Goal: Book appointment/travel/reservation

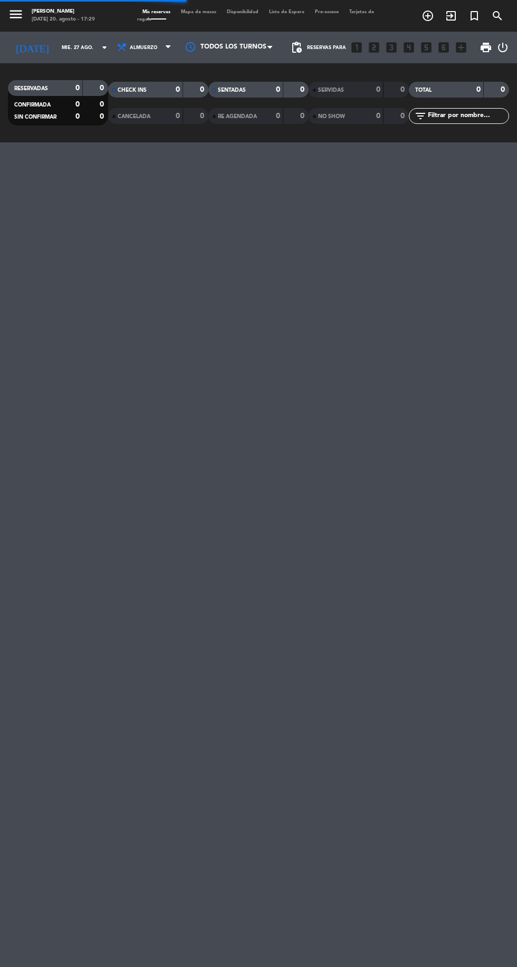
click at [16, 12] on icon "menu" at bounding box center [16, 14] width 16 height 16
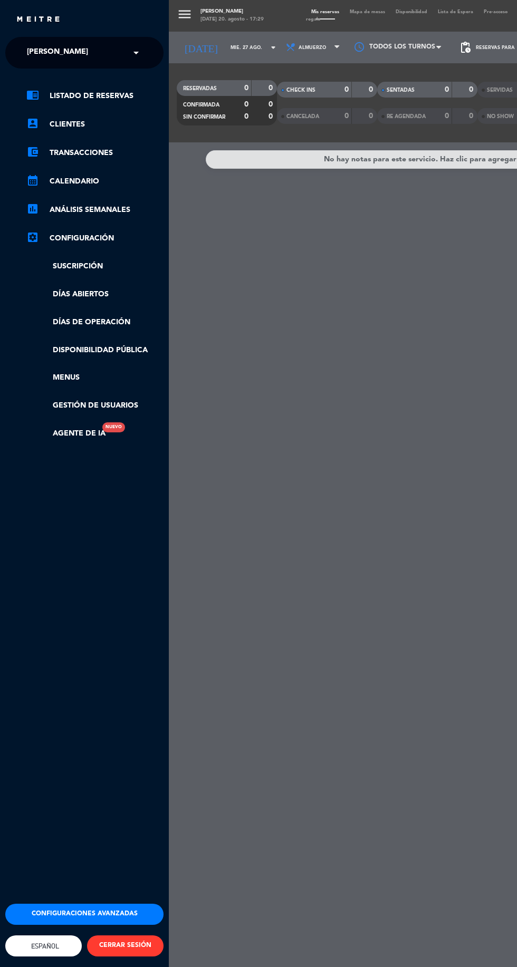
click at [47, 55] on span "[PERSON_NAME]" at bounding box center [57, 53] width 61 height 22
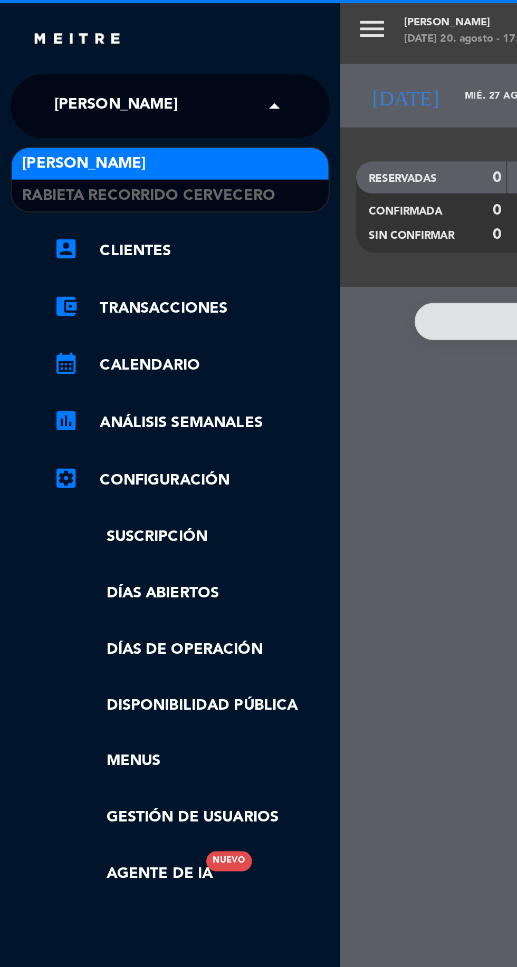
click at [26, 99] on span "Rabieta recorrido cervecero" at bounding box center [74, 97] width 126 height 12
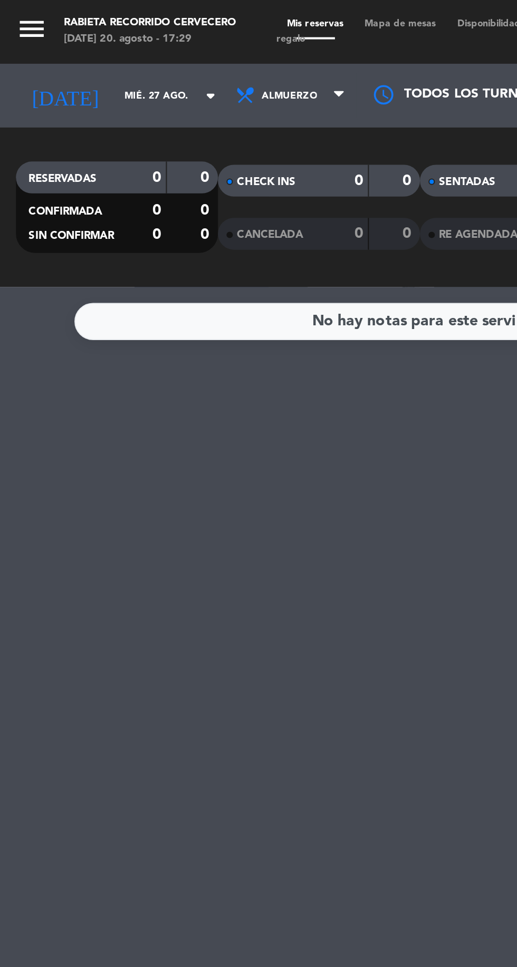
click at [98, 47] on icon "arrow_drop_down" at bounding box center [104, 47] width 13 height 13
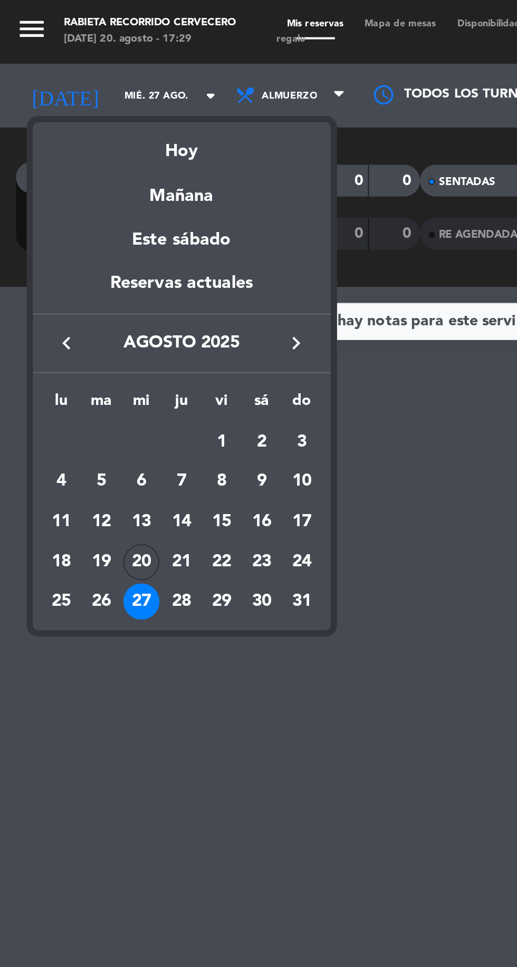
click at [152, 174] on icon "keyboard_arrow_right" at bounding box center [147, 170] width 13 height 13
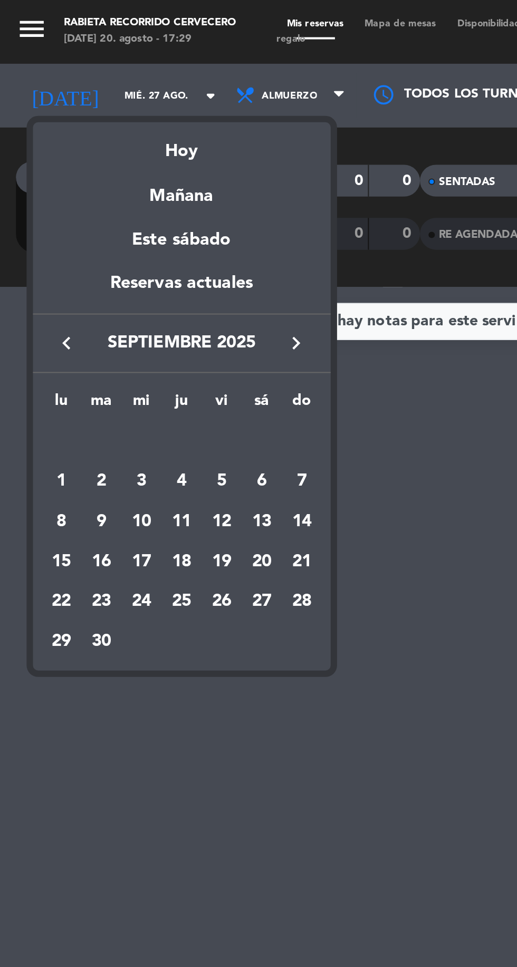
click at [129, 251] on div "13" at bounding box center [130, 259] width 18 height 18
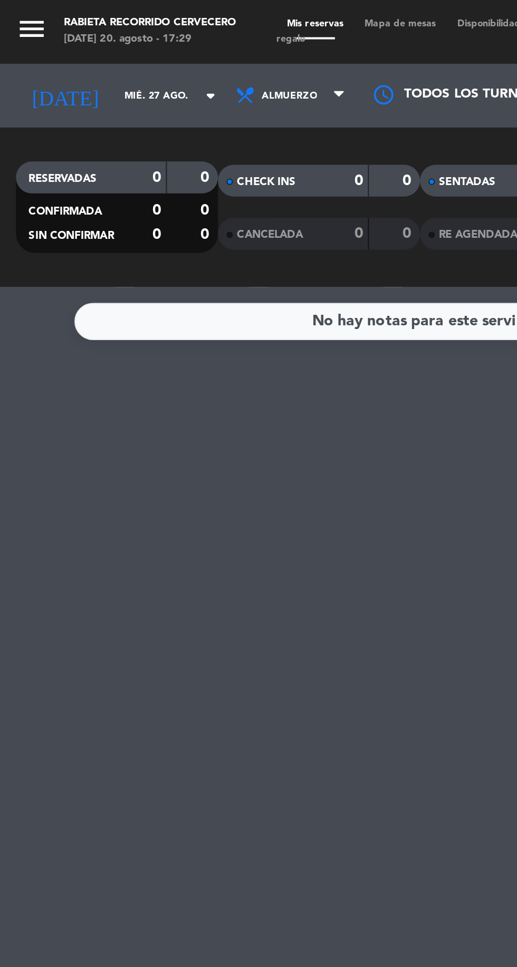
type input "[DATE]"
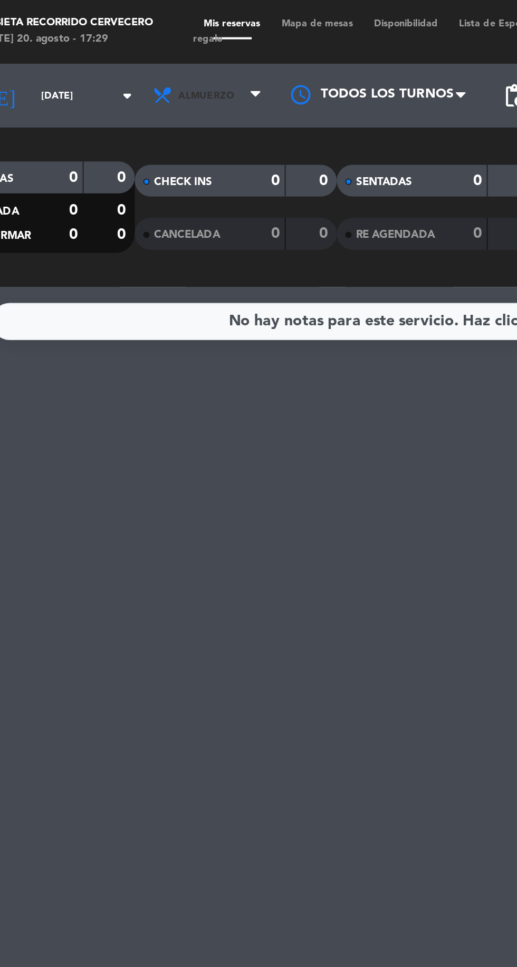
click at [161, 49] on span "Almuerzo" at bounding box center [144, 47] width 63 height 23
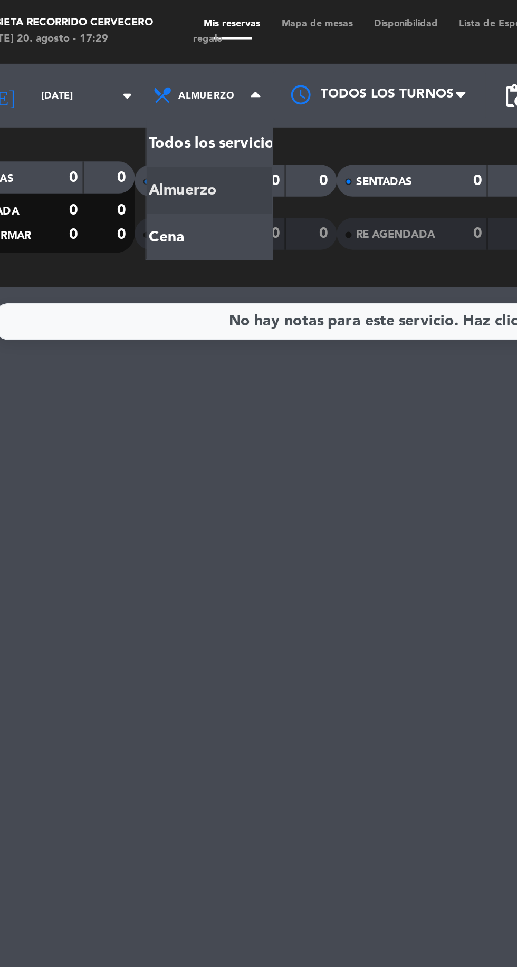
click at [117, 69] on div "menu Rabieta recorrido cervecero [DATE] 20. agosto - 17:29 Mis reservas Mapa de…" at bounding box center [258, 71] width 517 height 142
